Goal: Task Accomplishment & Management: Use online tool/utility

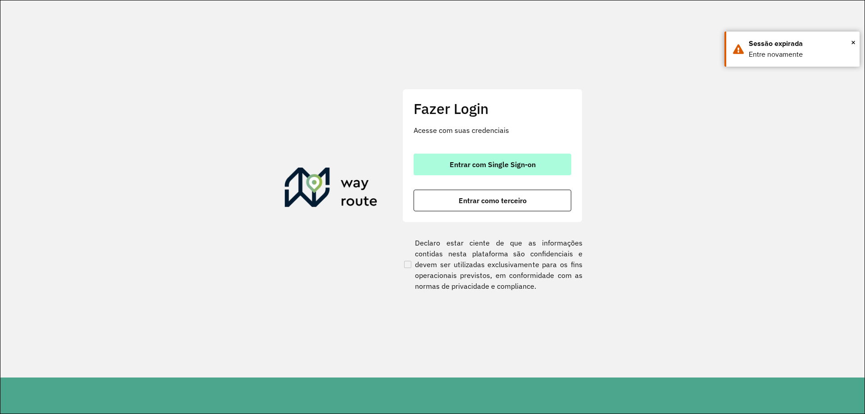
click at [503, 168] on span "Entrar com Single Sign-on" at bounding box center [492, 164] width 86 height 7
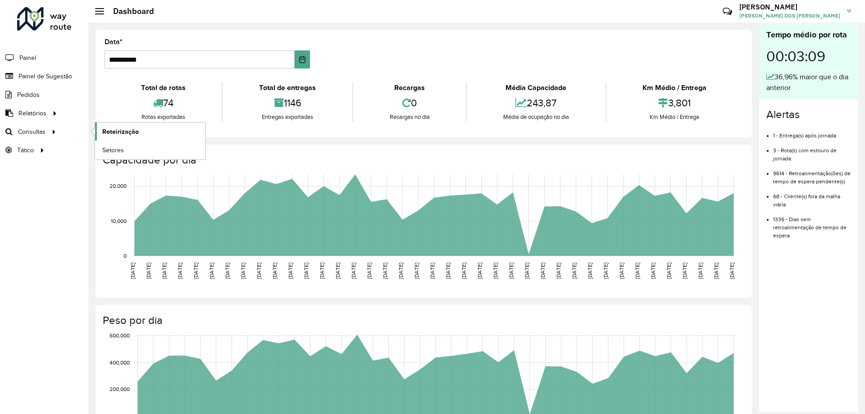
click at [132, 131] on span "Roteirização" at bounding box center [120, 131] width 36 height 9
click at [116, 150] on span "Setores" at bounding box center [113, 149] width 22 height 9
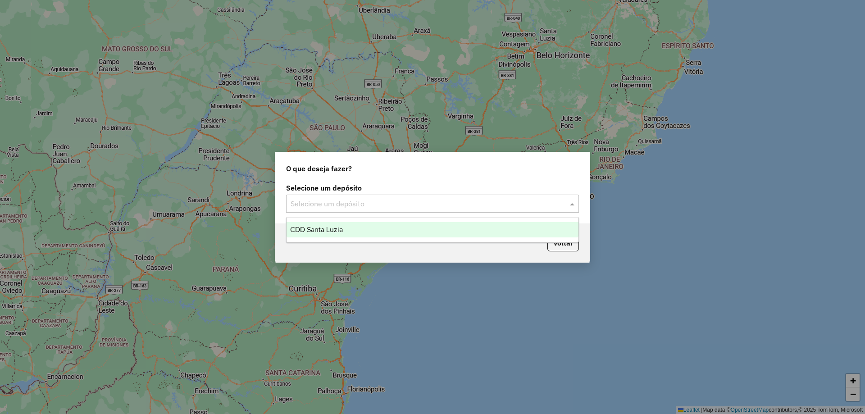
click at [426, 210] on div "Selecione um depósito" at bounding box center [432, 204] width 293 height 18
click at [351, 227] on div "CDD Santa Luzia" at bounding box center [432, 229] width 292 height 15
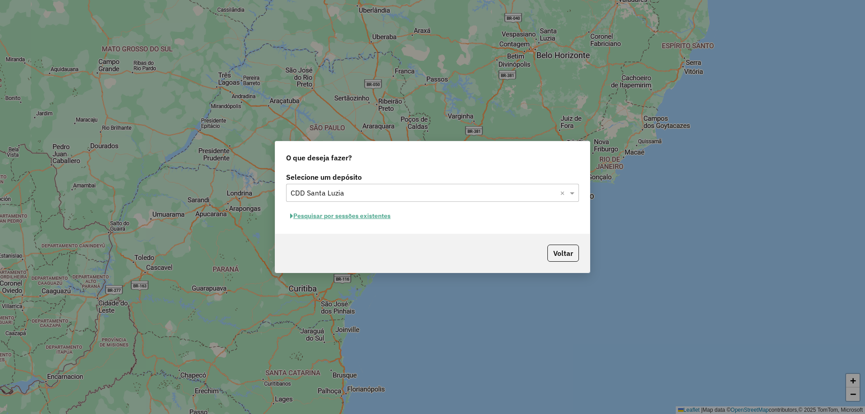
click at [359, 214] on button "Pesquisar por sessões existentes" at bounding box center [340, 216] width 109 height 14
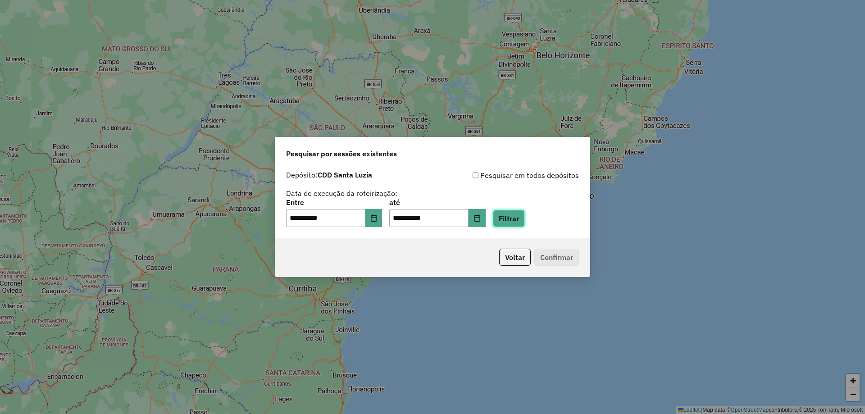
click at [519, 217] on button "Filtrar" at bounding box center [509, 218] width 32 height 17
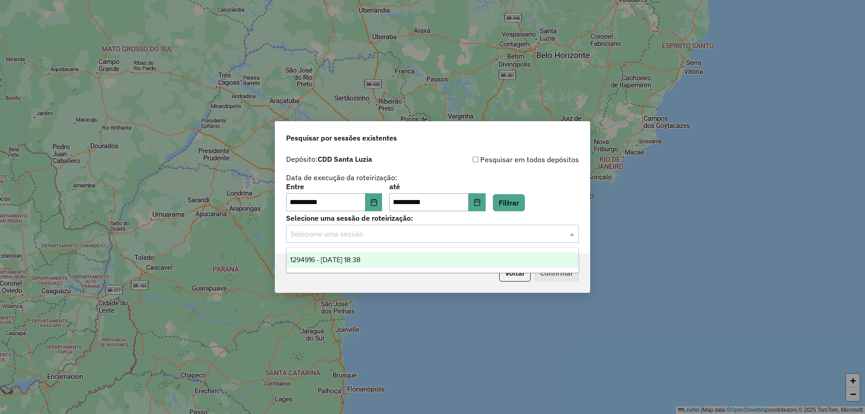
click at [370, 229] on input "text" at bounding box center [424, 234] width 266 height 11
click at [337, 254] on div "1294916 - 15/10/2025 18:38" at bounding box center [432, 259] width 292 height 15
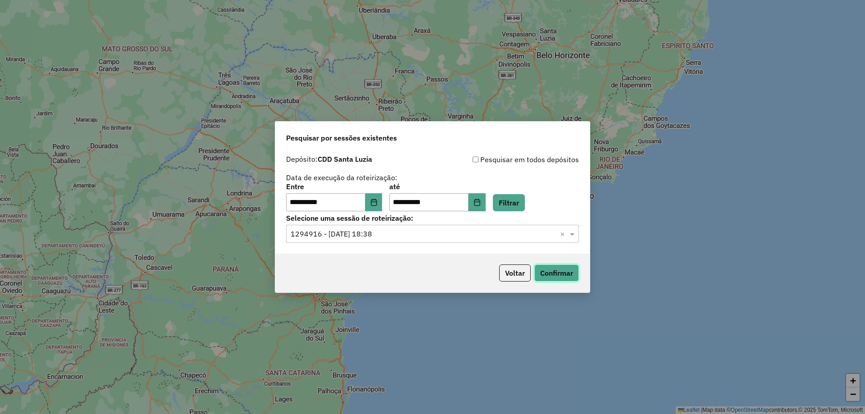
click at [556, 273] on button "Confirmar" at bounding box center [556, 272] width 45 height 17
click at [551, 269] on button "Confirmar" at bounding box center [556, 272] width 45 height 17
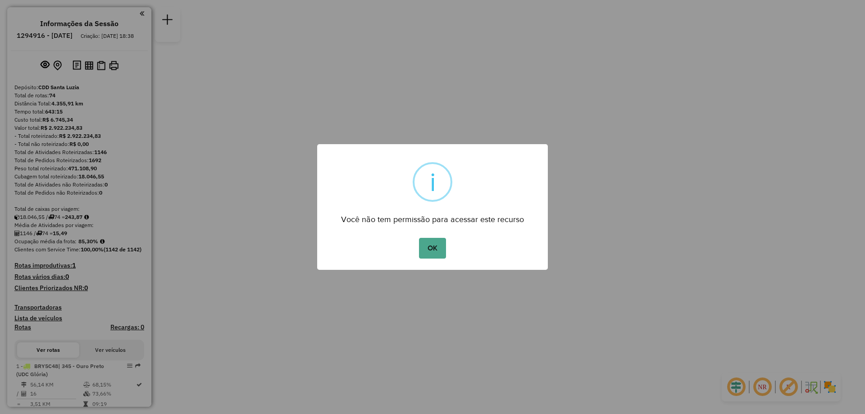
click at [427, 248] on button "OK" at bounding box center [432, 248] width 27 height 21
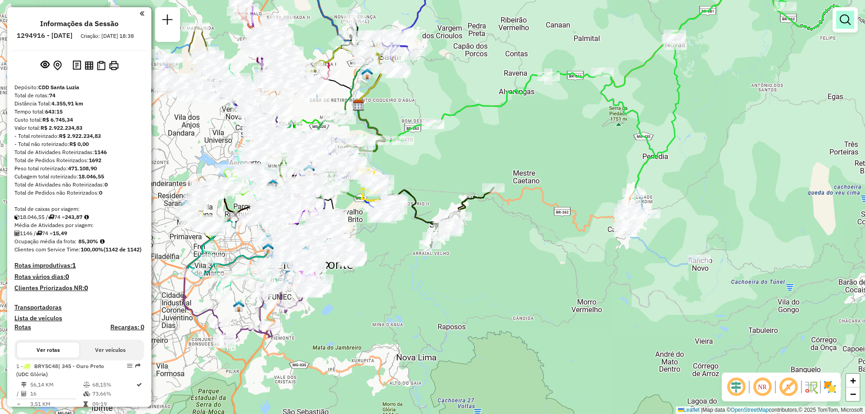
click at [849, 16] on em at bounding box center [845, 19] width 11 height 11
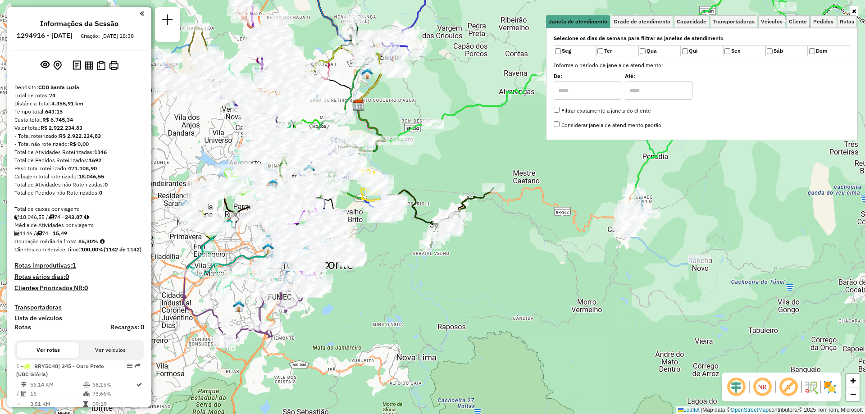
click at [479, 149] on div "Janela de atendimento Grade de atendimento Capacidade Transportadoras Veículos …" at bounding box center [432, 207] width 865 height 414
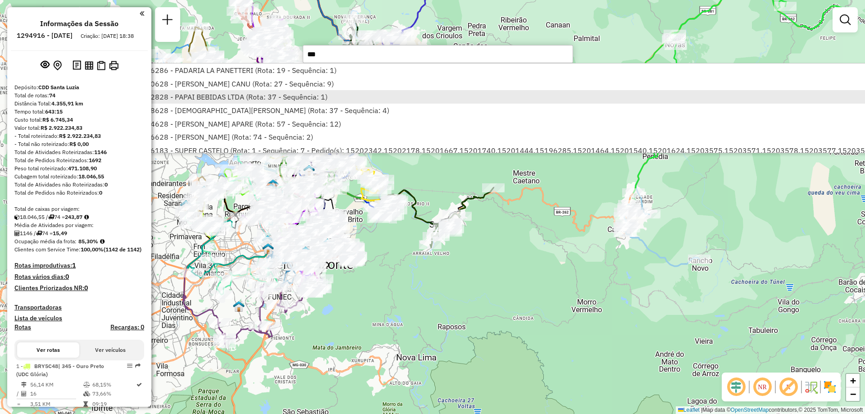
type input "***"
click at [229, 96] on li "63262828 - PAPAI BEBIDAS LTDA (Rota: 37 - Sequência: 1)" at bounding box center [504, 97] width 756 height 14
select select "**********"
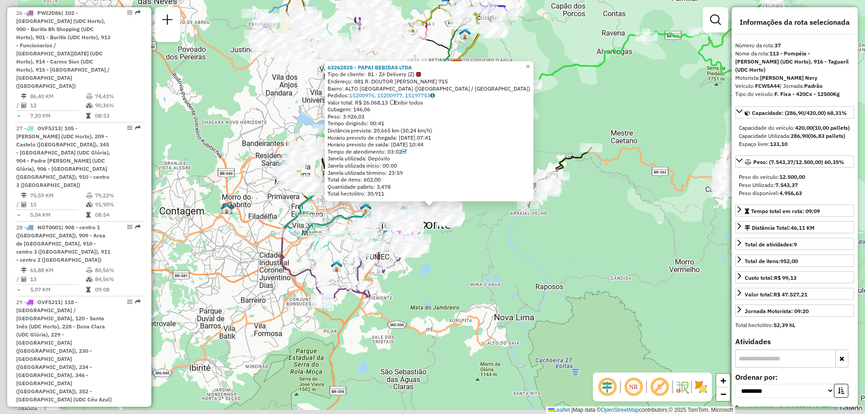
scroll to position [2388, 0]
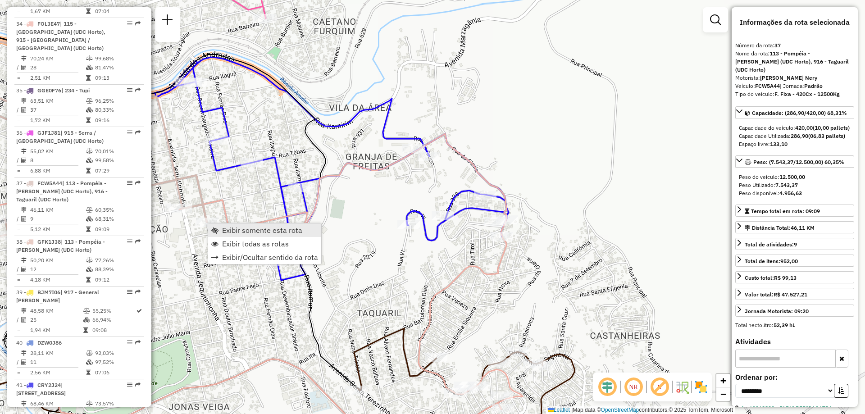
click at [225, 228] on span "Exibir somente esta rota" at bounding box center [262, 230] width 80 height 7
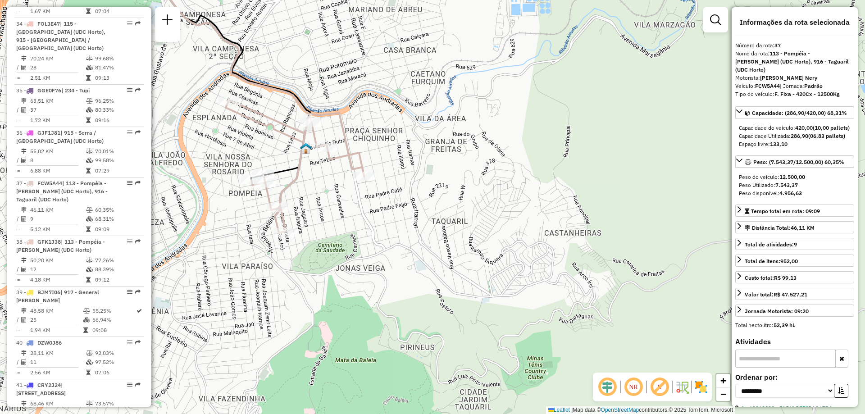
click at [702, 390] on img at bounding box center [701, 387] width 14 height 14
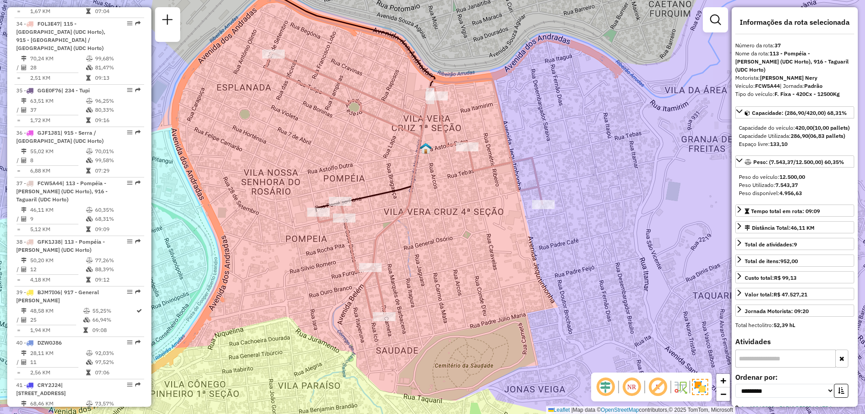
drag, startPoint x: 472, startPoint y: 167, endPoint x: 553, endPoint y: 143, distance: 84.5
click at [553, 143] on div "Janela de atendimento Grade de atendimento Capacidade Transportadoras Veículos …" at bounding box center [432, 207] width 865 height 414
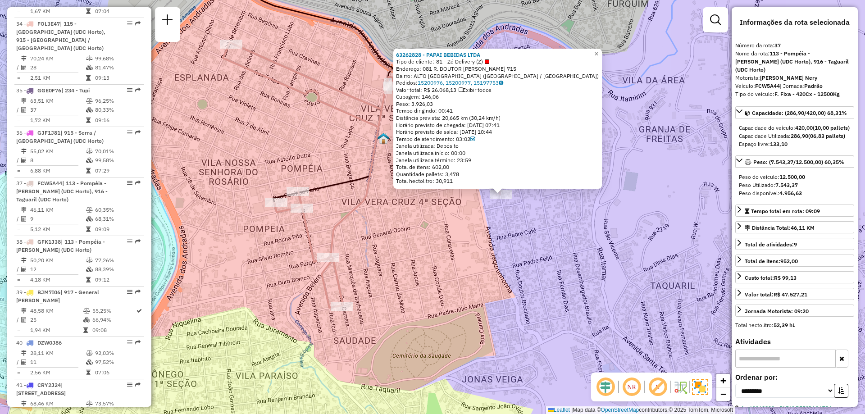
drag, startPoint x: 536, startPoint y: 209, endPoint x: 605, endPoint y: 196, distance: 69.5
click at [605, 196] on div "63262828 - PAPAI BEBIDAS LTDA Tipo de cliente: 81 - Zé Delivery (Z) Endereço: 0…" at bounding box center [432, 207] width 865 height 414
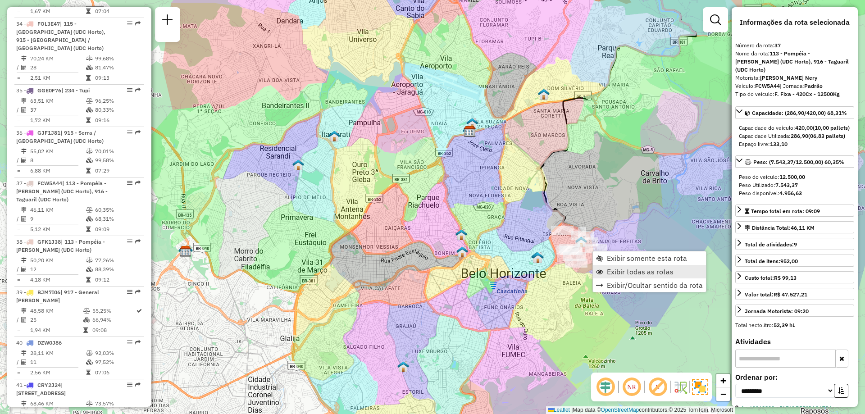
click at [628, 272] on span "Exibir todas as rotas" at bounding box center [640, 271] width 67 height 7
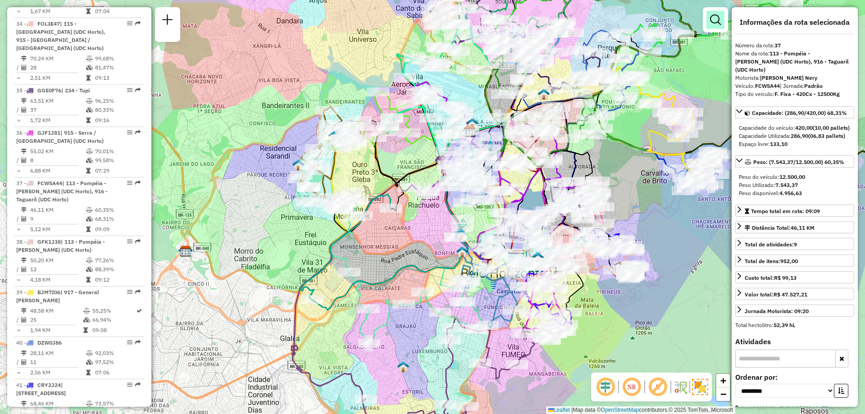
click at [720, 24] on em at bounding box center [715, 19] width 11 height 11
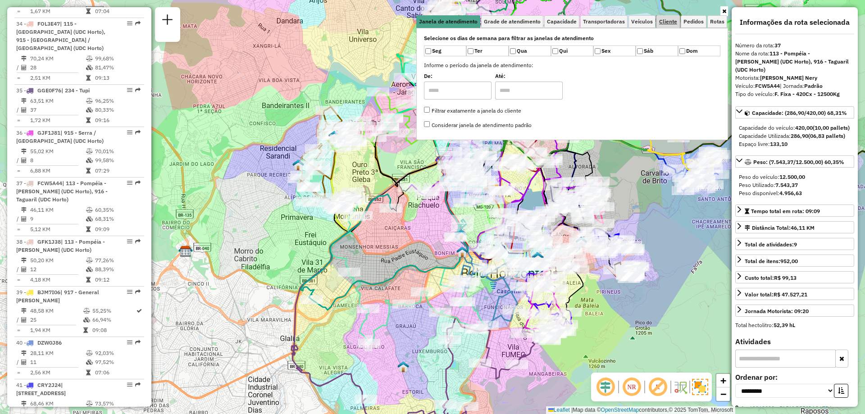
click at [668, 23] on span "Cliente" at bounding box center [668, 21] width 18 height 5
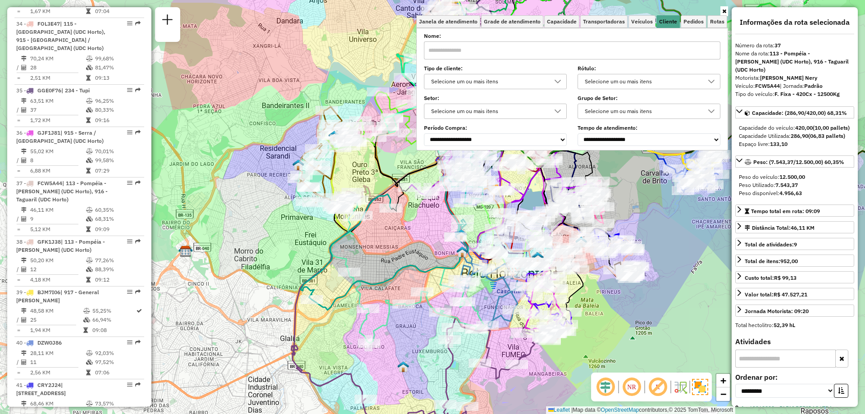
click at [481, 114] on div "Selecione um ou mais itens" at bounding box center [488, 111] width 121 height 14
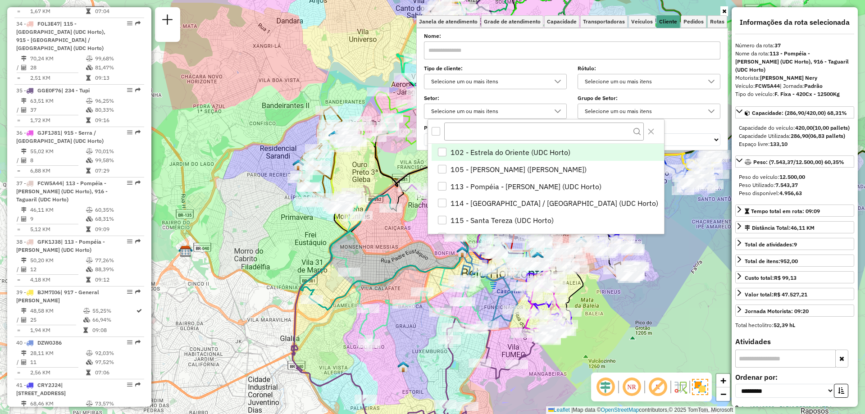
scroll to position [5, 31]
click at [481, 114] on div "Selecione um ou mais itens" at bounding box center [488, 111] width 121 height 14
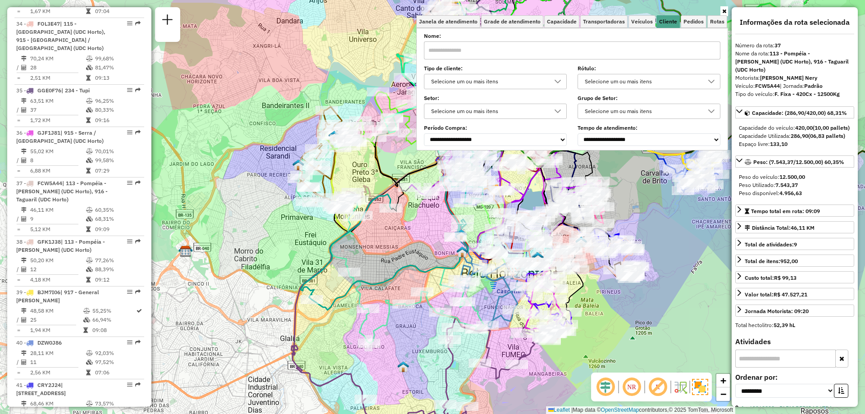
click at [525, 82] on div "Selecione um ou mais itens" at bounding box center [488, 81] width 121 height 14
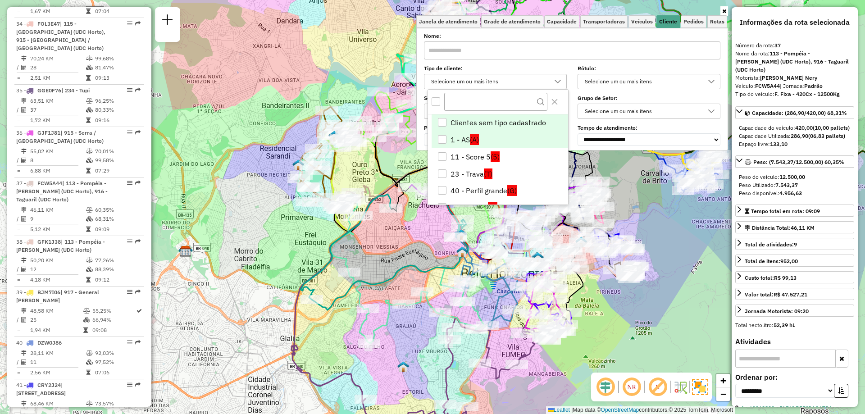
scroll to position [90, 0]
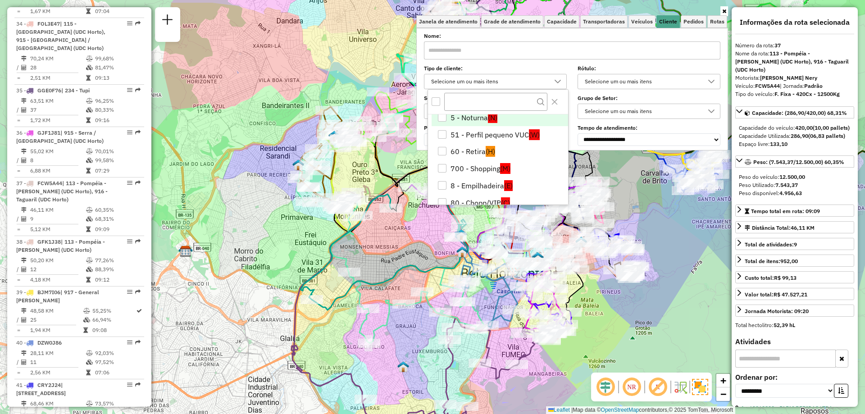
click at [470, 118] on li "5 - Noturna (N)" at bounding box center [499, 117] width 136 height 17
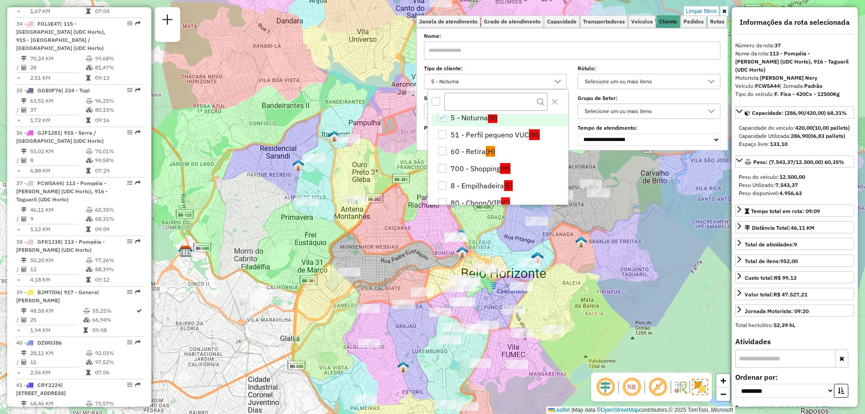
click at [725, 11] on icon at bounding box center [724, 11] width 4 height 5
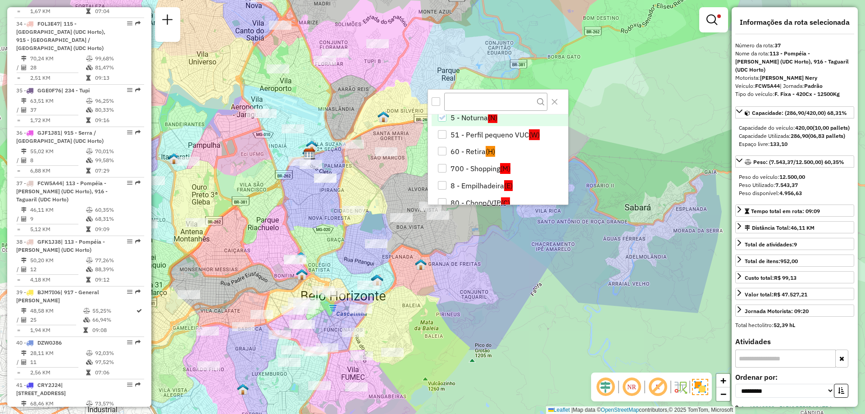
drag, startPoint x: 595, startPoint y: 300, endPoint x: 435, endPoint y: 323, distance: 161.9
click at [435, 323] on div "Limpar filtros Janela de atendimento Grade de atendimento Capacidade Transporta…" at bounding box center [432, 207] width 865 height 414
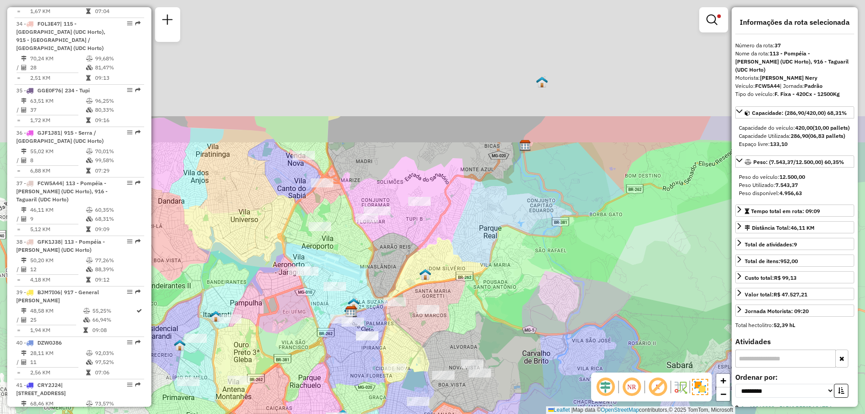
drag, startPoint x: 381, startPoint y: 82, endPoint x: 430, endPoint y: 250, distance: 174.8
click at [430, 250] on div "Limpar filtros Janela de atendimento Grade de atendimento Capacidade Transporta…" at bounding box center [432, 207] width 865 height 414
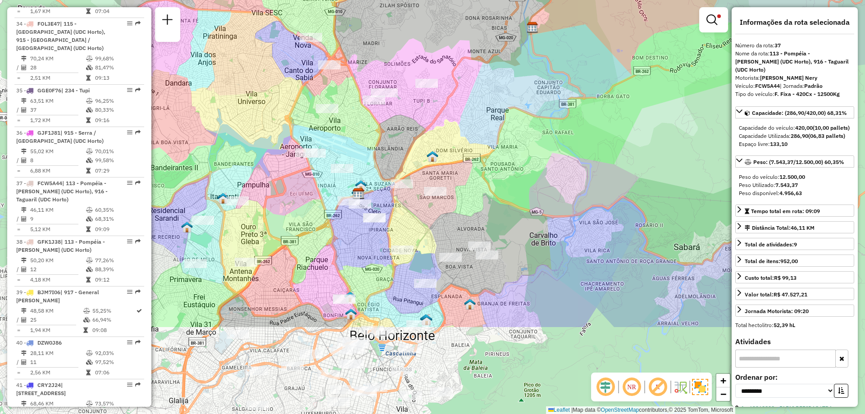
drag, startPoint x: 428, startPoint y: 171, endPoint x: 429, endPoint y: 43, distance: 128.4
click at [429, 43] on div "Limpar filtros Janela de atendimento Grade de atendimento Capacidade Transporta…" at bounding box center [432, 207] width 865 height 414
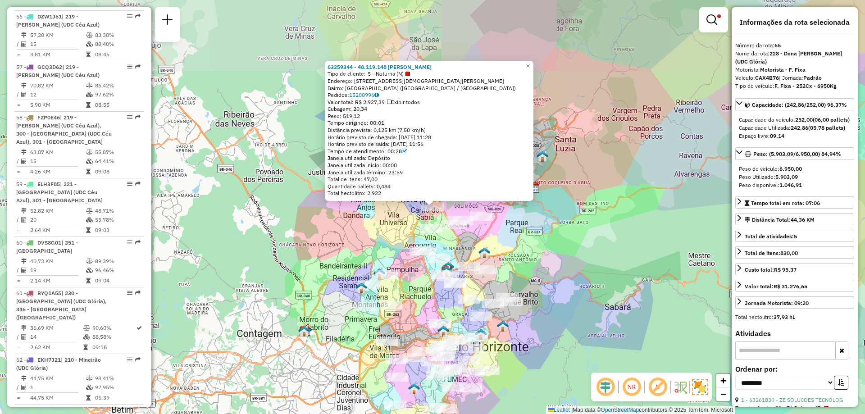
scroll to position [3906, 0]
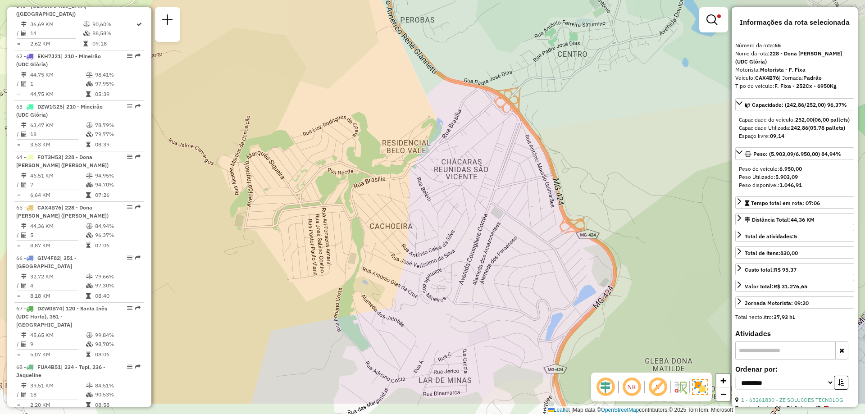
drag, startPoint x: 488, startPoint y: 263, endPoint x: 388, endPoint y: 82, distance: 207.0
click at [389, 83] on div "63259344 - 48.119.148 LEA DAS GRACAS SOUZA CARVALHO Tipo de cliente: 5 - Noturn…" at bounding box center [432, 207] width 865 height 414
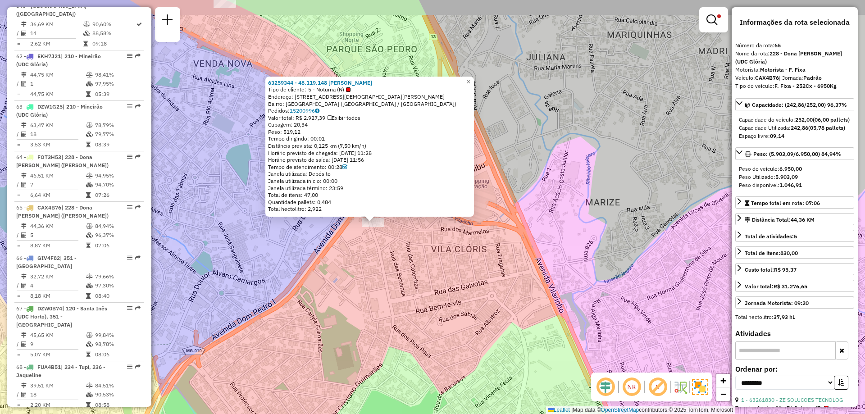
drag, startPoint x: 374, startPoint y: 218, endPoint x: 390, endPoint y: 238, distance: 25.3
click at [390, 238] on div "63259344 - 48.119.148 LEA DAS GRACAS SOUZA CARVALHO Tipo de cliente: 5 - Noturn…" at bounding box center [432, 207] width 865 height 414
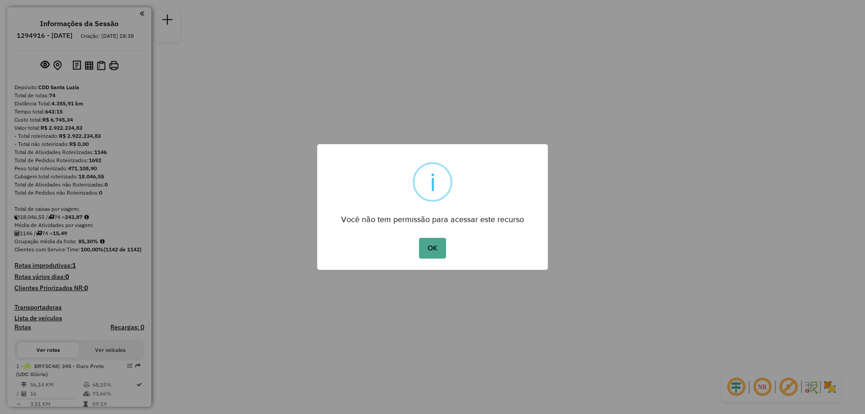
click at [419, 238] on button "OK" at bounding box center [432, 248] width 27 height 21
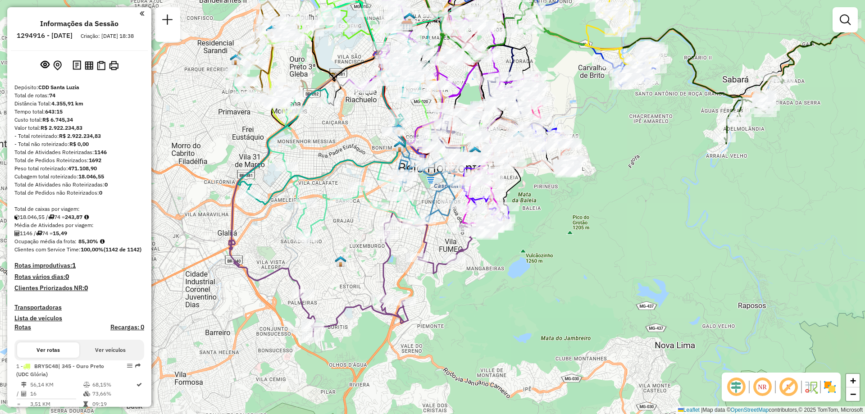
drag, startPoint x: 420, startPoint y: 191, endPoint x: 670, endPoint y: 102, distance: 265.2
click at [670, 102] on div "Janela de atendimento Grade de atendimento Capacidade Transportadoras Veículos …" at bounding box center [432, 207] width 865 height 414
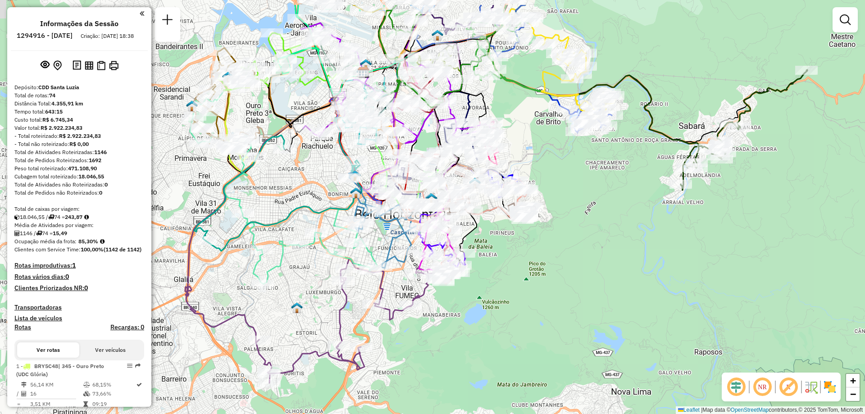
drag, startPoint x: 370, startPoint y: 230, endPoint x: 316, endPoint y: 292, distance: 82.4
click at [316, 292] on div "Janela de atendimento Grade de atendimento Capacidade Transportadoras Veículos …" at bounding box center [432, 207] width 865 height 414
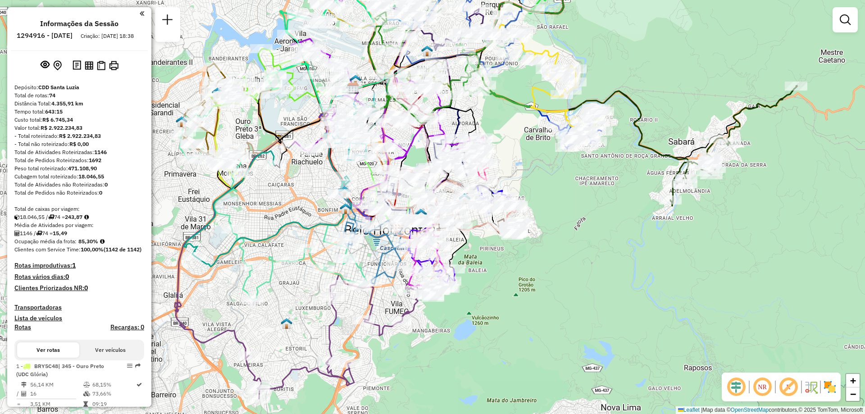
click at [622, 276] on div "Janela de atendimento Grade de atendimento Capacidade Transportadoras Veículos …" at bounding box center [432, 207] width 865 height 414
